Goal: Entertainment & Leisure: Consume media (video, audio)

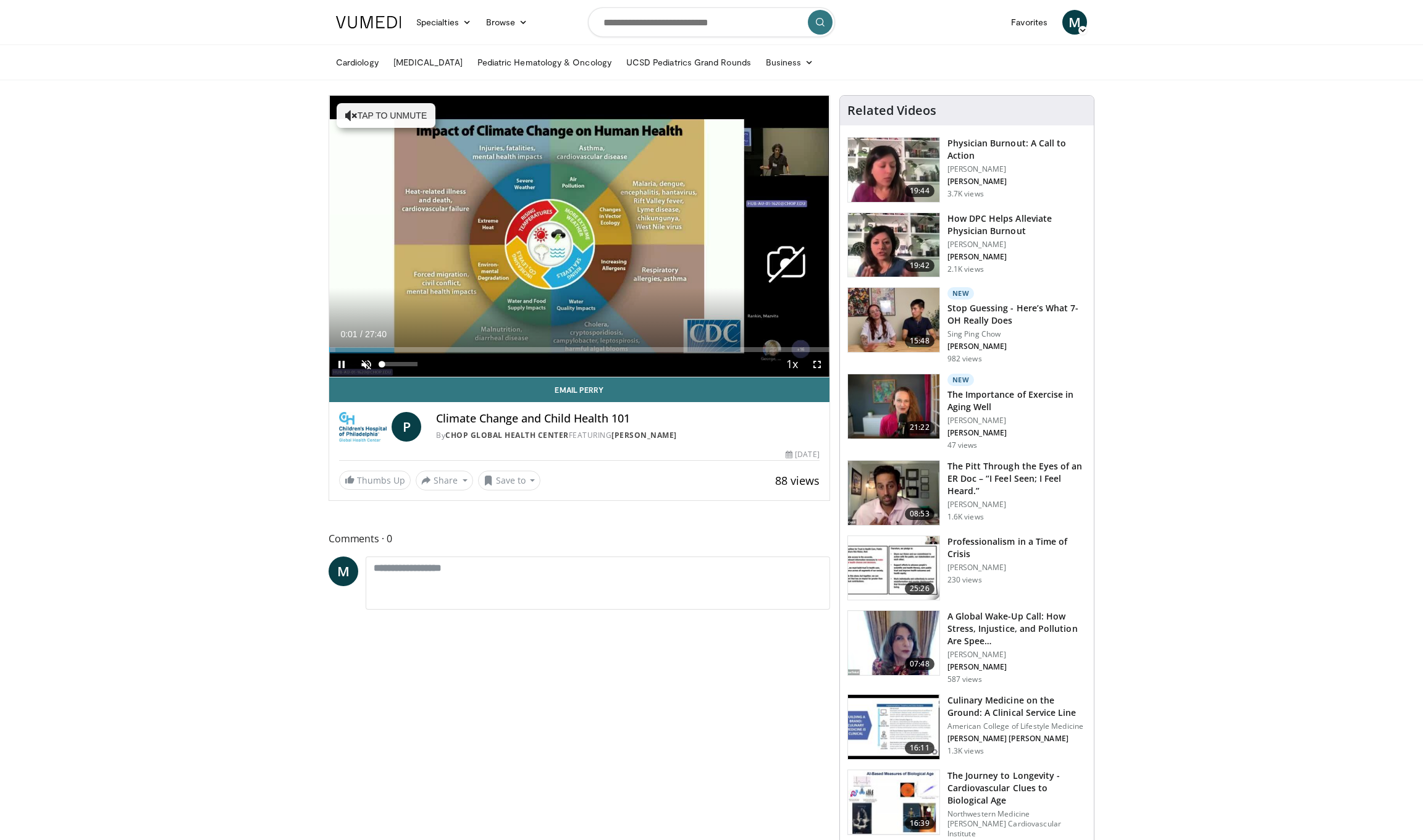
click at [369, 369] on span "Video Player" at bounding box center [366, 364] width 25 height 25
